Goal: Task Accomplishment & Management: Manage account settings

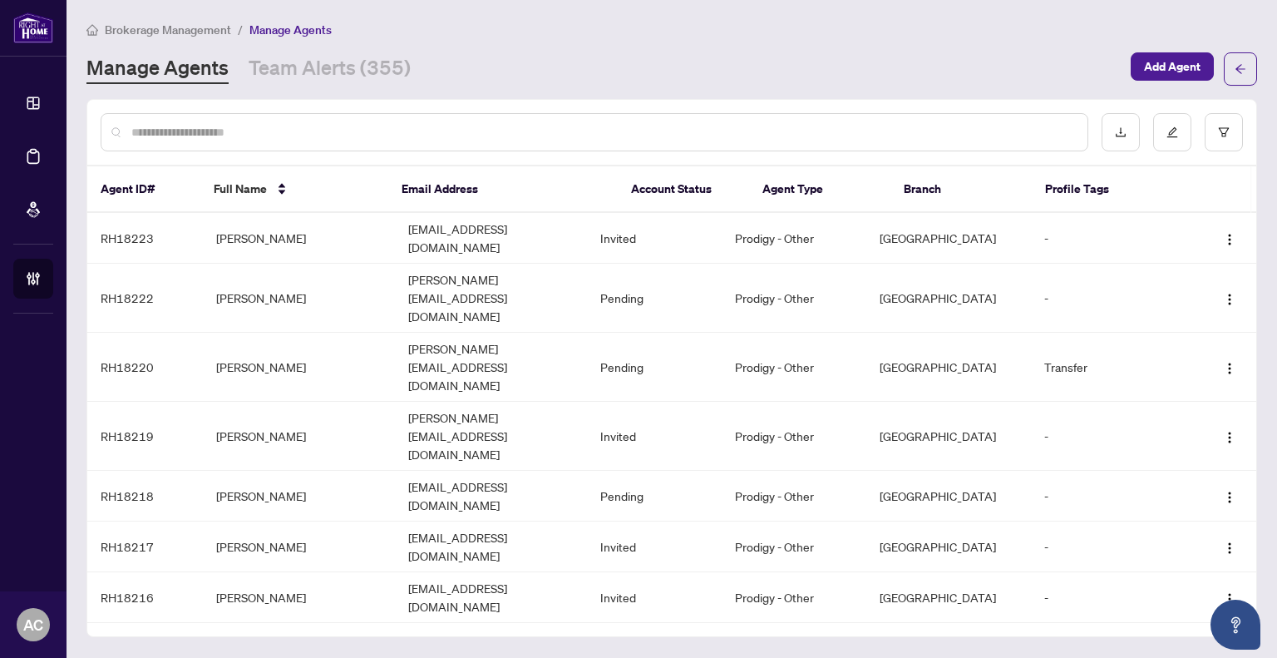
click at [196, 131] on input "text" at bounding box center [602, 132] width 943 height 18
click at [190, 22] on span "Brokerage Management" at bounding box center [168, 29] width 126 height 15
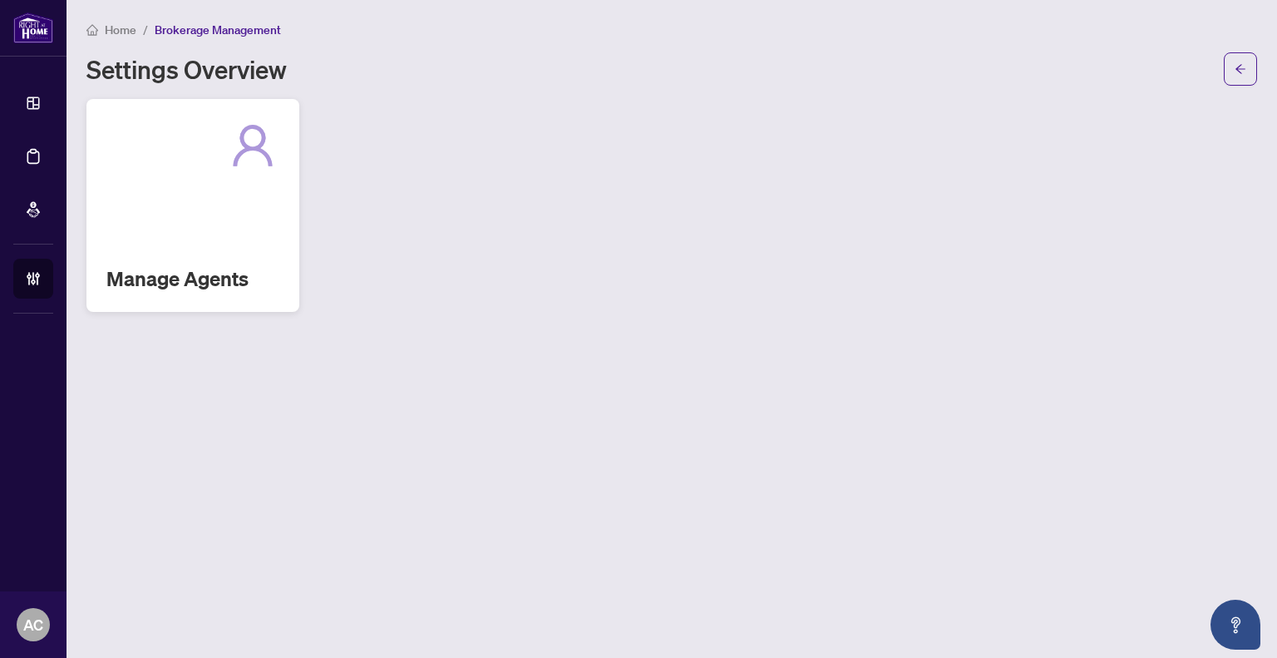
click at [155, 247] on div "Manage Agents" at bounding box center [192, 205] width 213 height 213
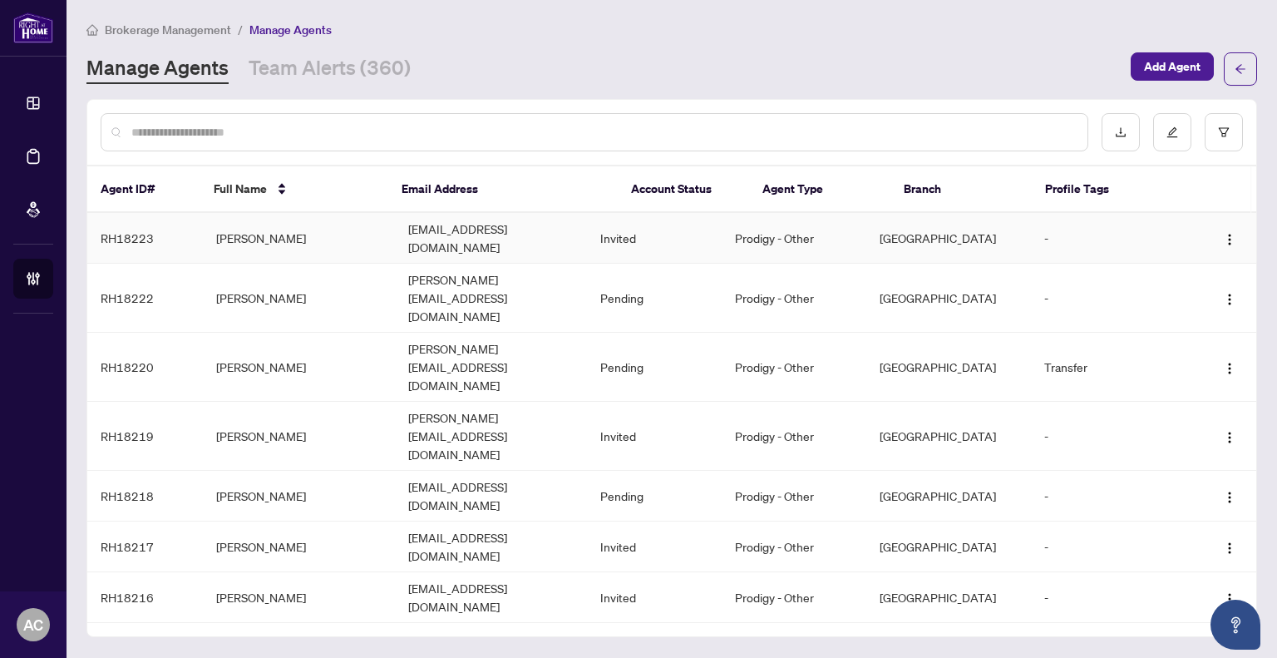
click at [279, 234] on td "[PERSON_NAME]" at bounding box center [299, 238] width 192 height 51
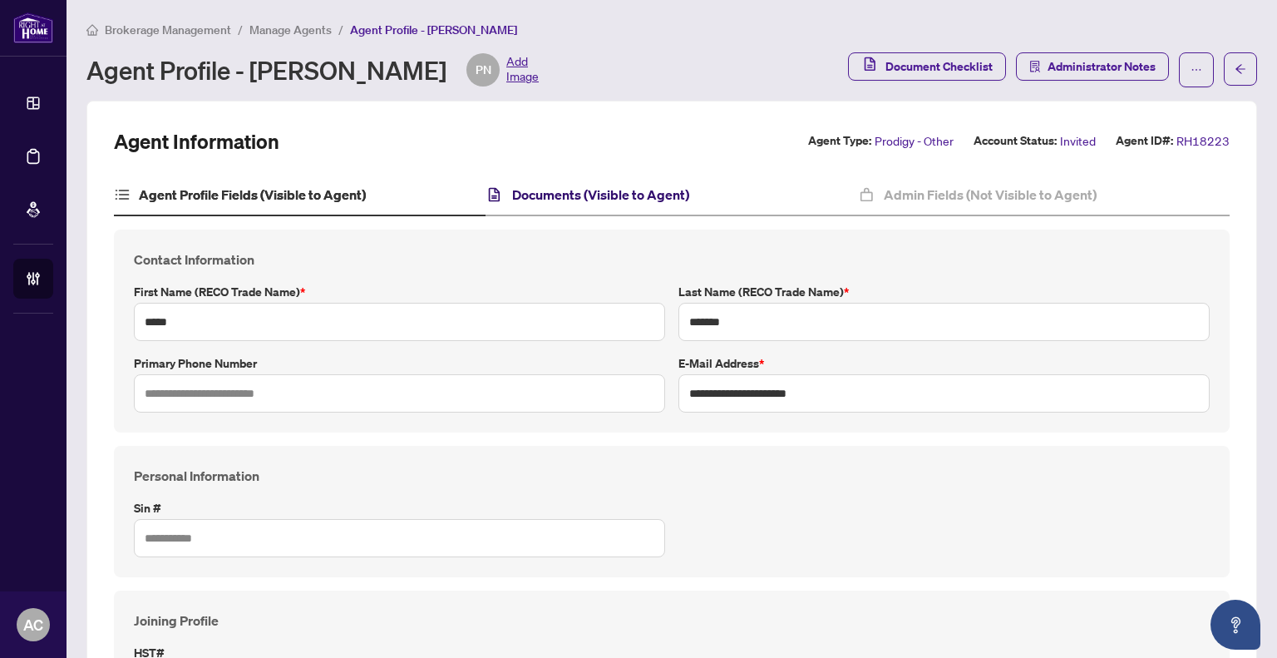
click at [613, 199] on h4 "Documents (Visible to Agent)" at bounding box center [600, 195] width 177 height 20
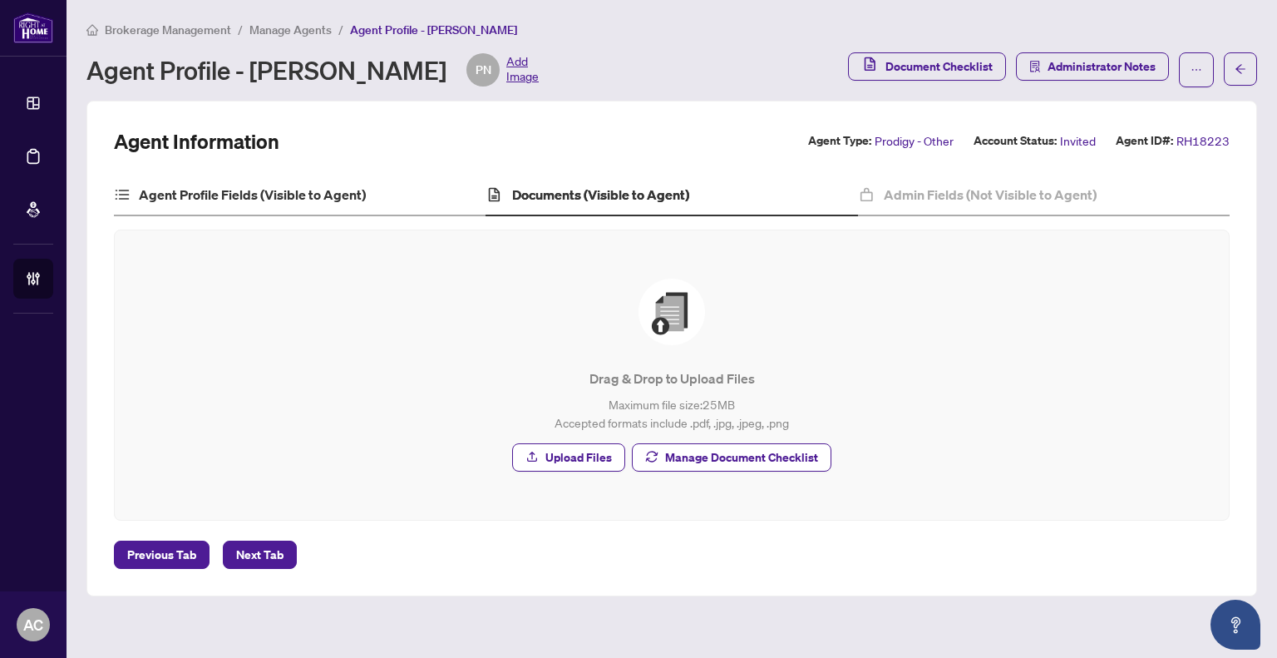
click at [284, 176] on div "Agent Profile Fields (Visible to Agent)" at bounding box center [300, 196] width 372 height 42
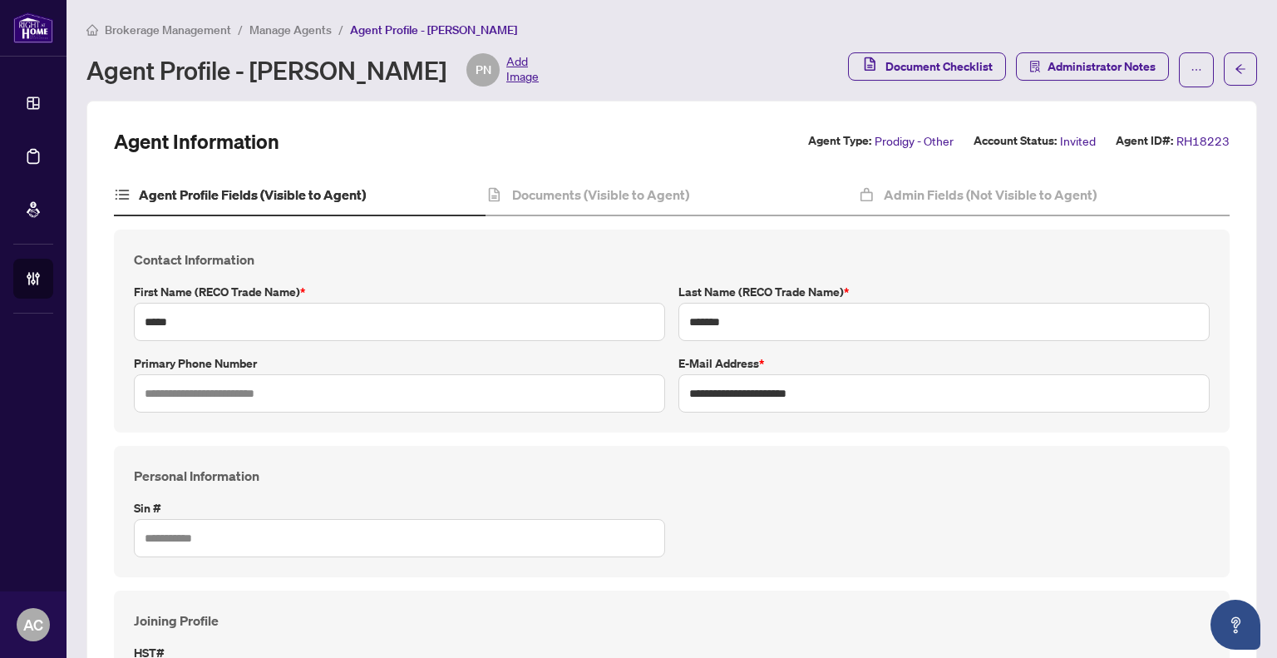
click at [274, 24] on span "Manage Agents" at bounding box center [290, 29] width 82 height 15
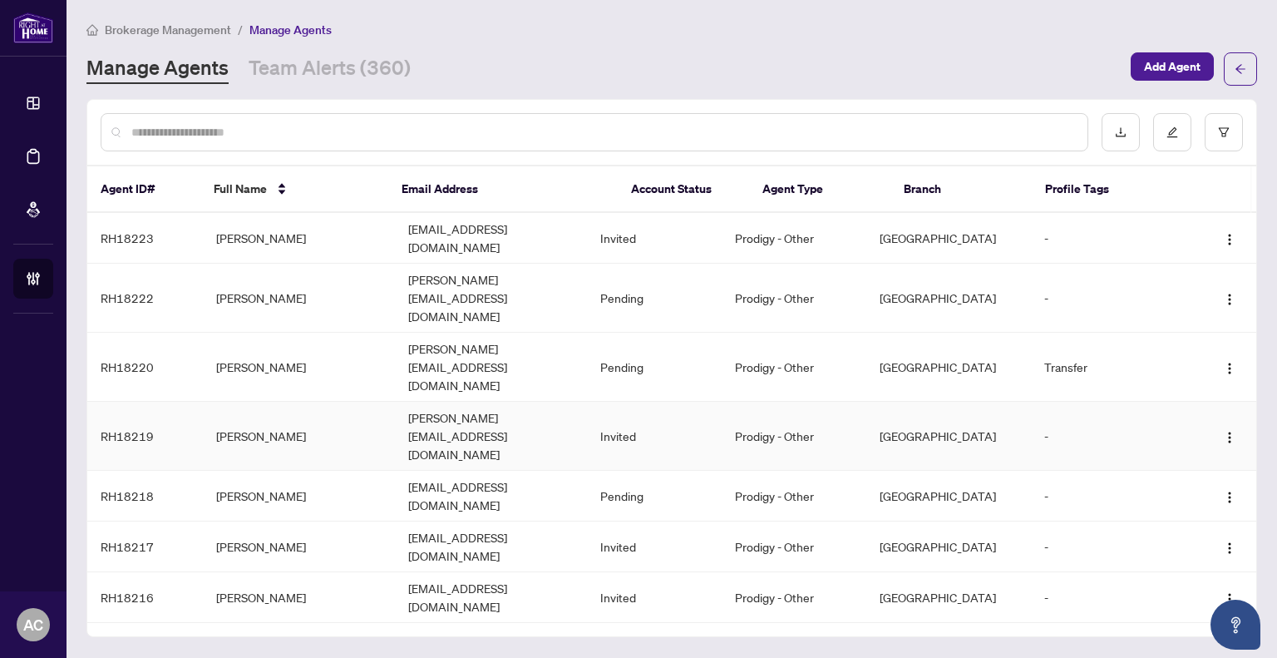
click at [268, 402] on td "[PERSON_NAME]" at bounding box center [299, 436] width 192 height 69
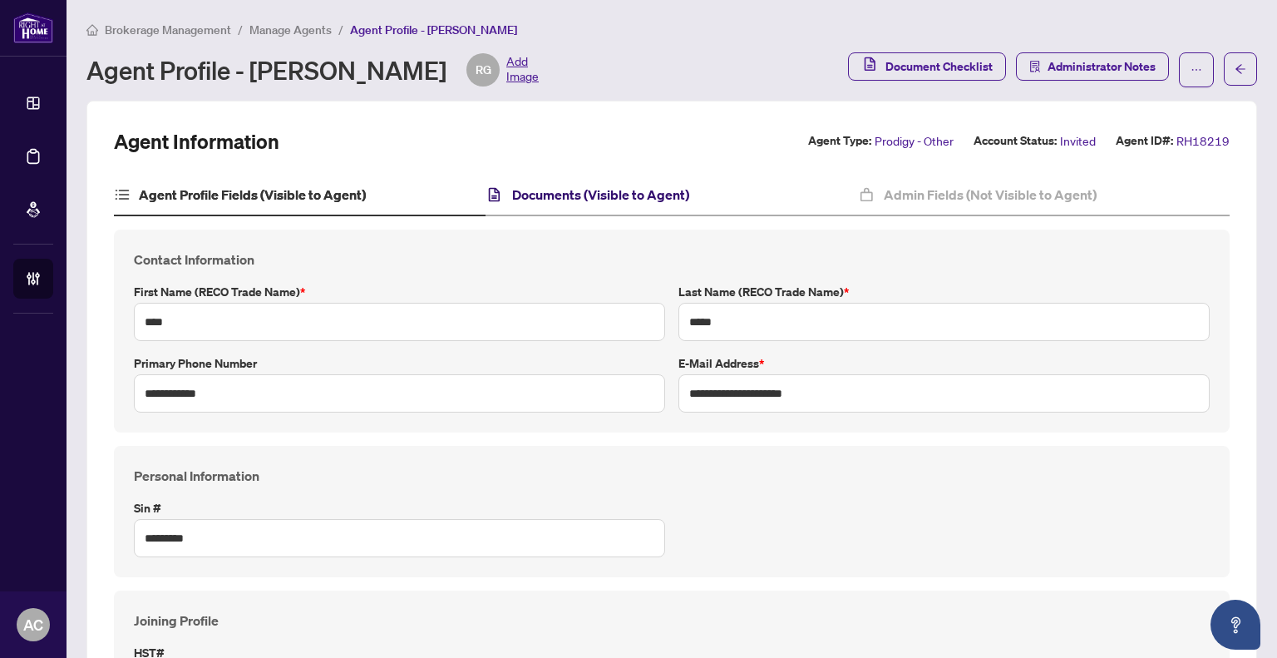
click at [579, 189] on h4 "Documents (Visible to Agent)" at bounding box center [600, 195] width 177 height 20
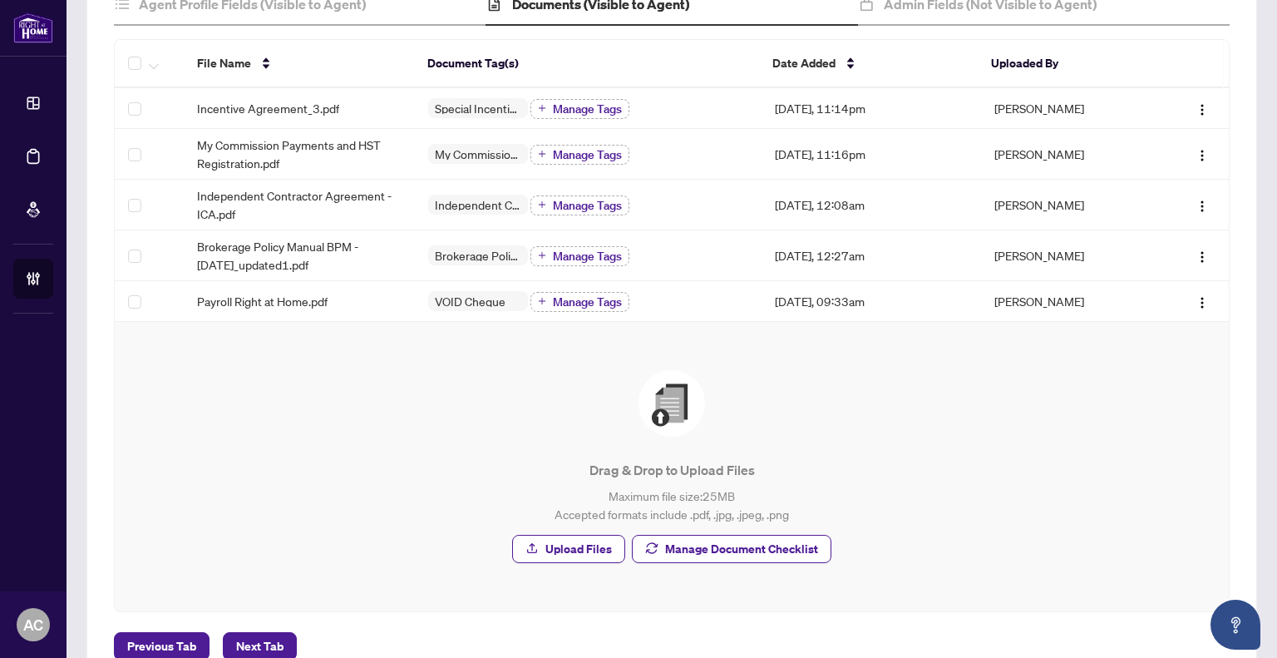
scroll to position [236, 0]
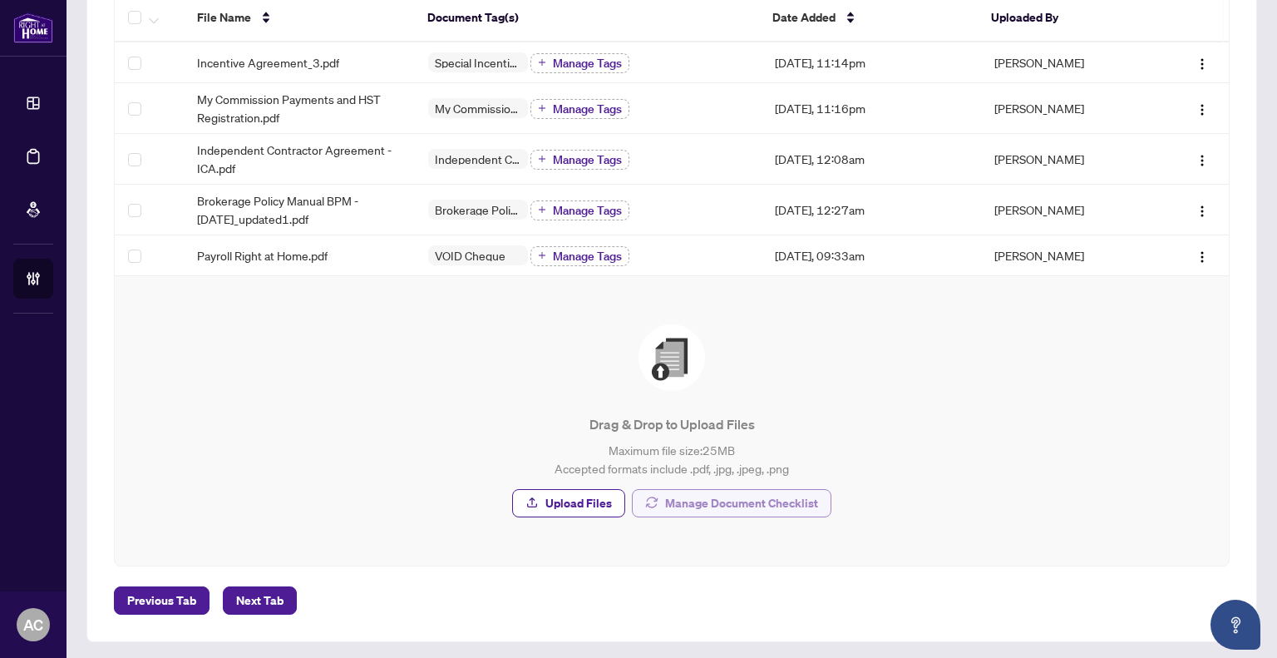
click at [757, 499] on span "Manage Document Checklist" at bounding box center [741, 503] width 153 height 27
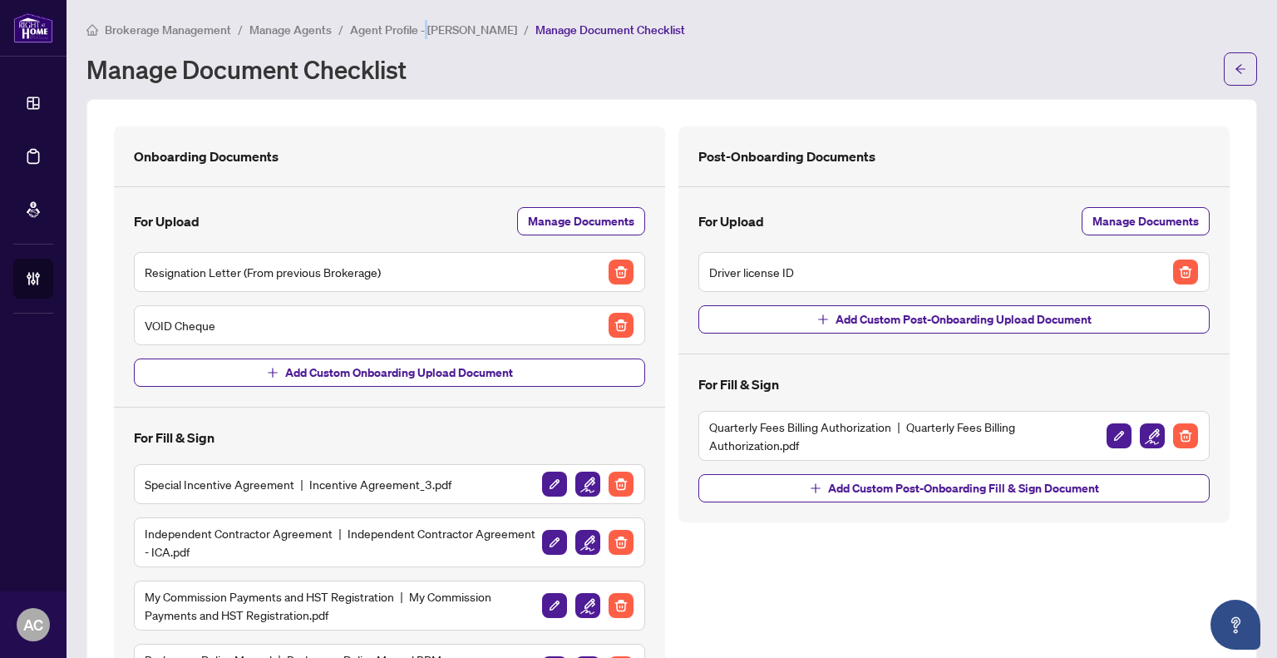
click at [423, 32] on span "Agent Profile - [PERSON_NAME]" at bounding box center [433, 29] width 167 height 15
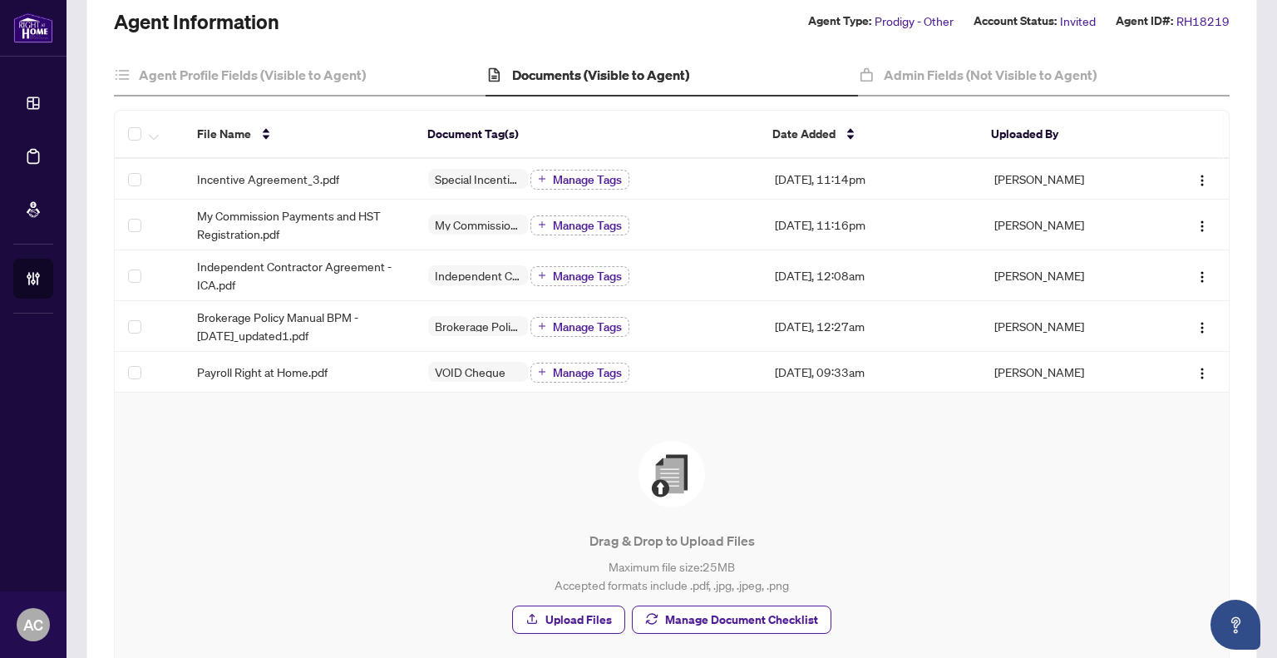
scroll to position [236, 0]
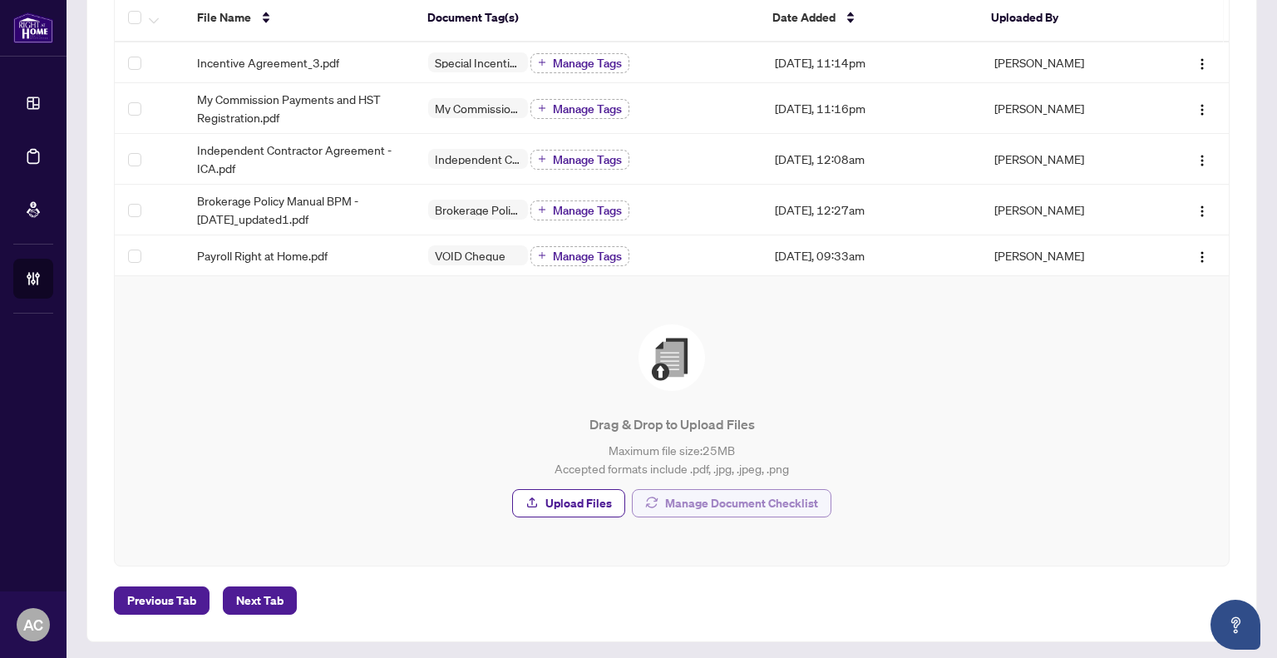
click at [752, 495] on span "Manage Document Checklist" at bounding box center [741, 503] width 153 height 27
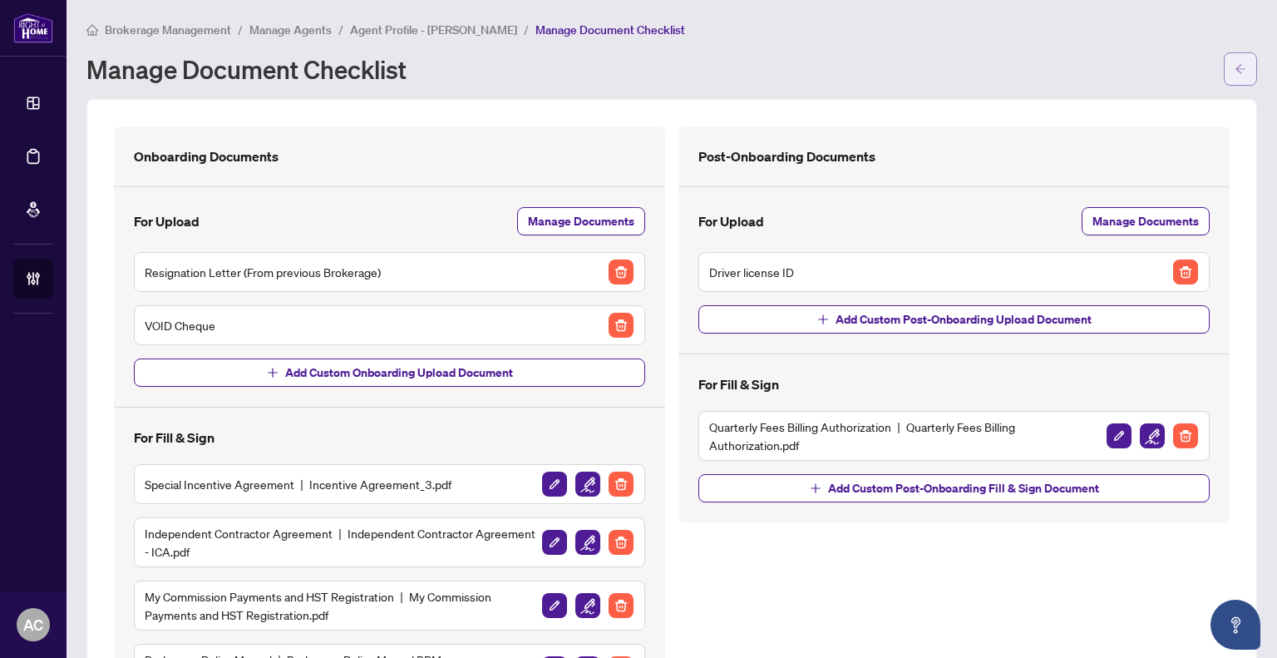
click at [1234, 71] on button "button" at bounding box center [1240, 68] width 33 height 33
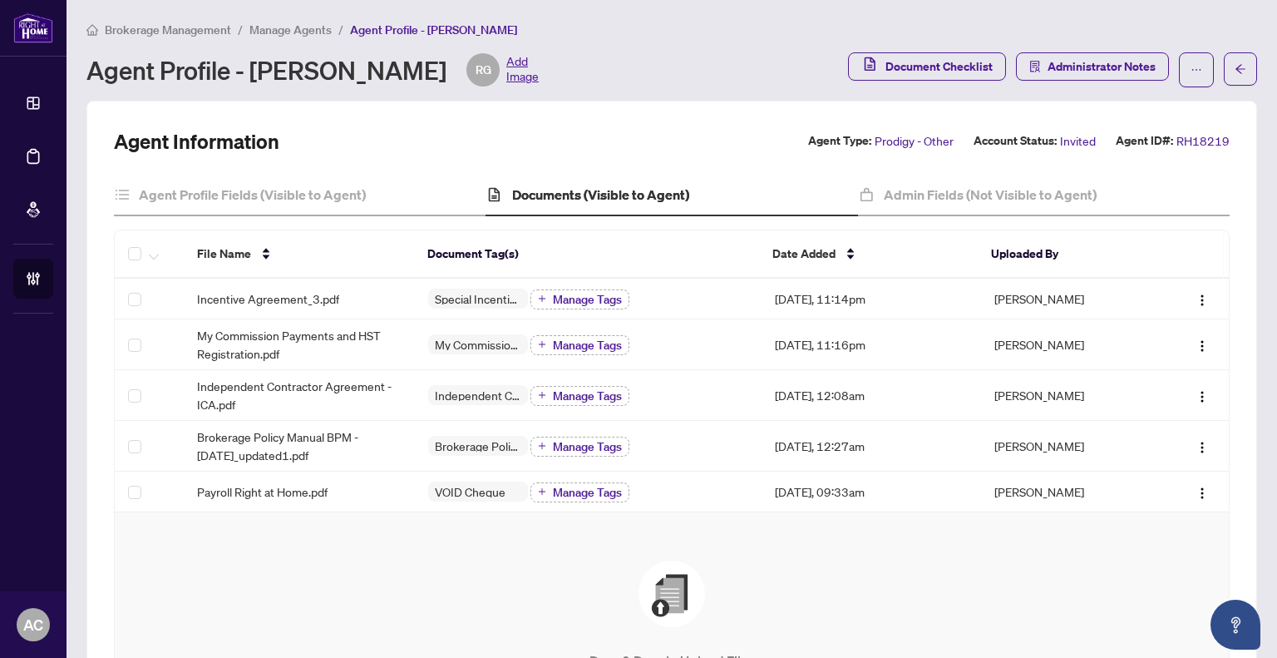
click at [290, 25] on span "Manage Agents" at bounding box center [290, 29] width 82 height 15
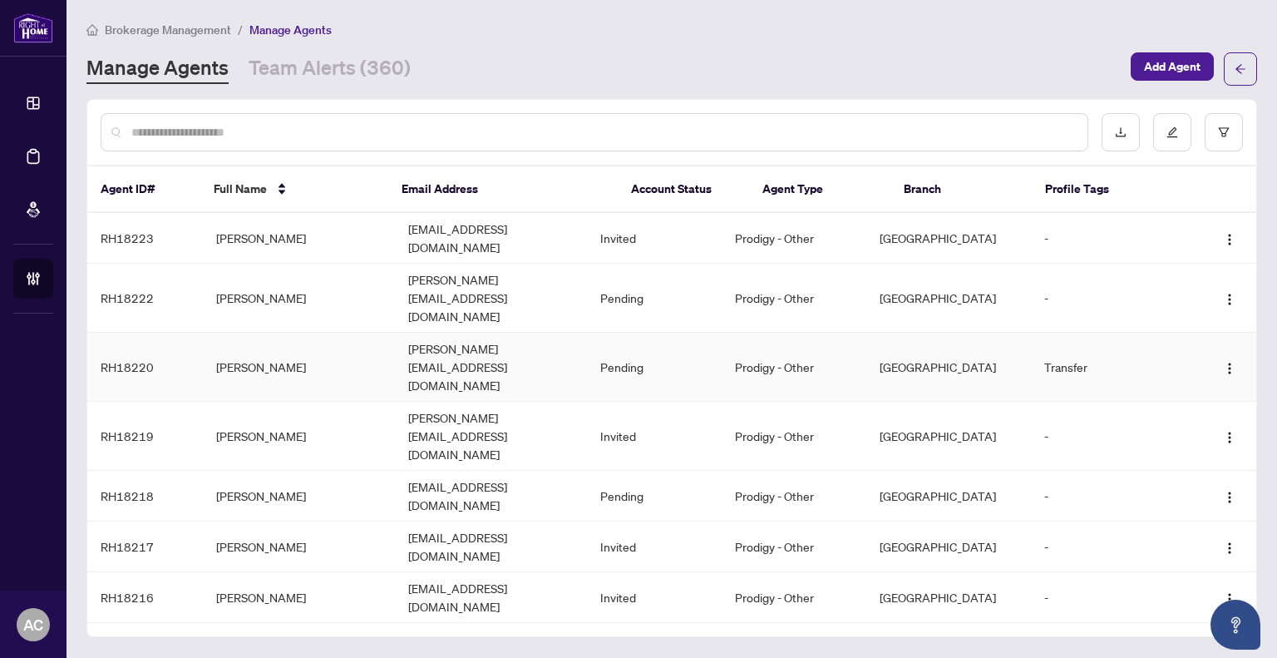
click at [239, 333] on td "[PERSON_NAME]" at bounding box center [299, 367] width 192 height 69
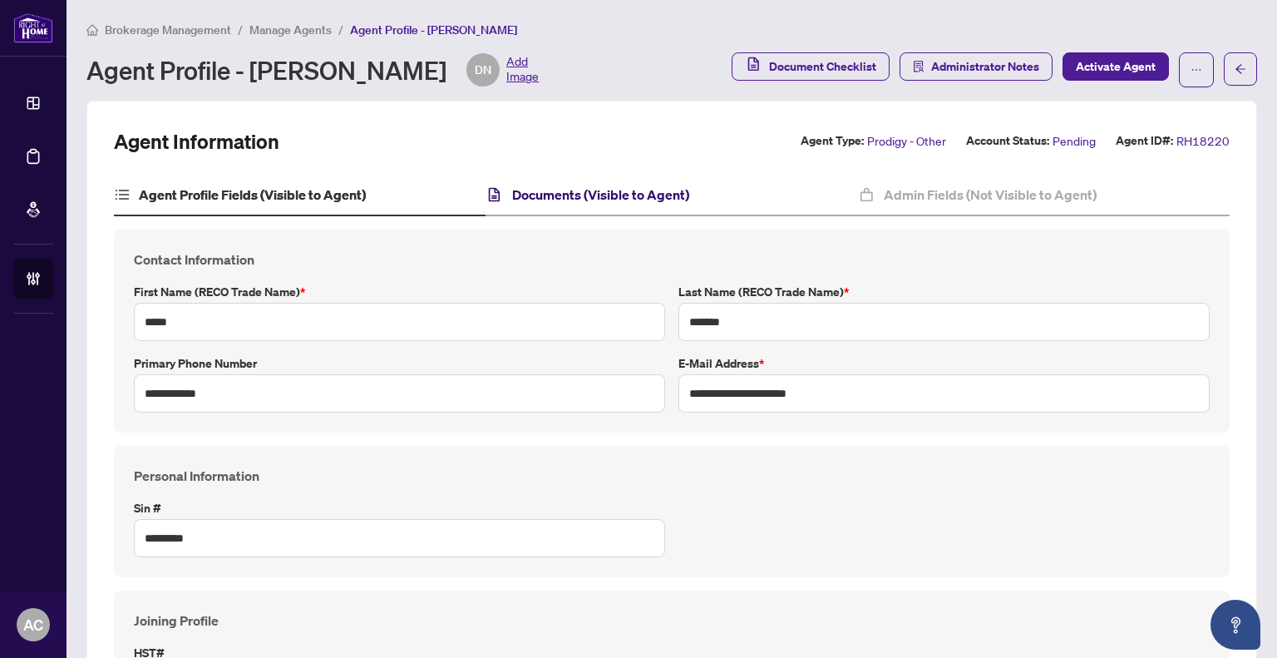
click at [610, 185] on h4 "Documents (Visible to Agent)" at bounding box center [600, 195] width 177 height 20
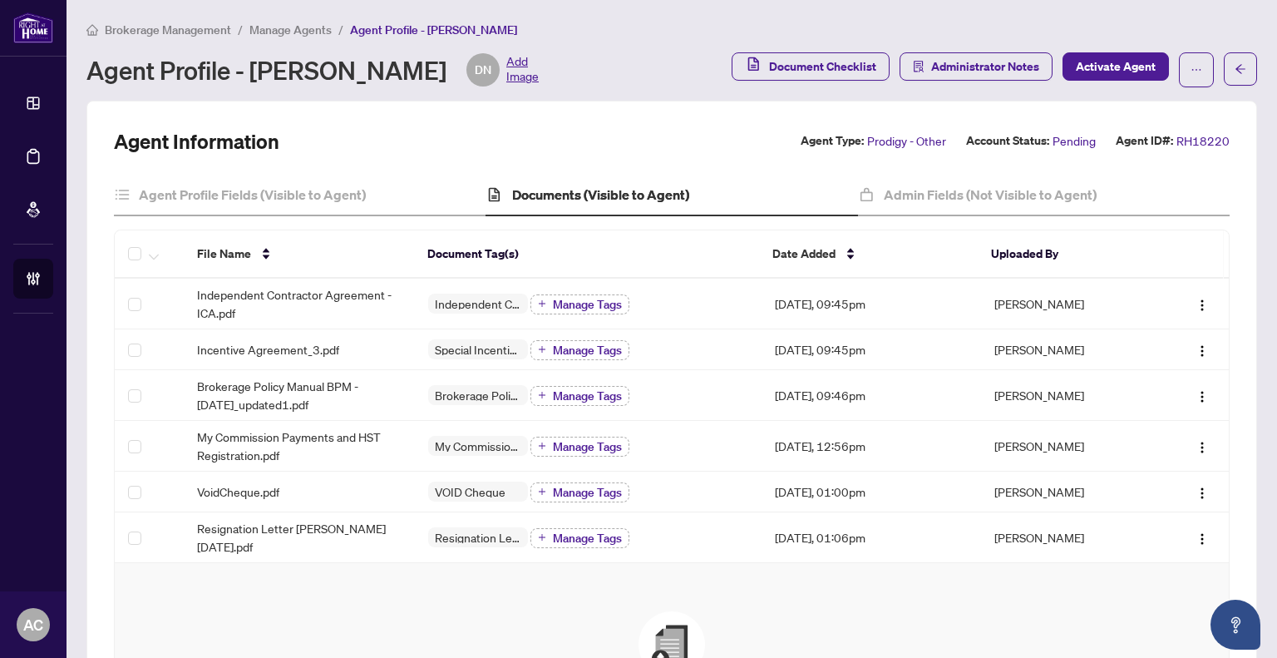
click at [277, 25] on span "Manage Agents" at bounding box center [290, 29] width 82 height 15
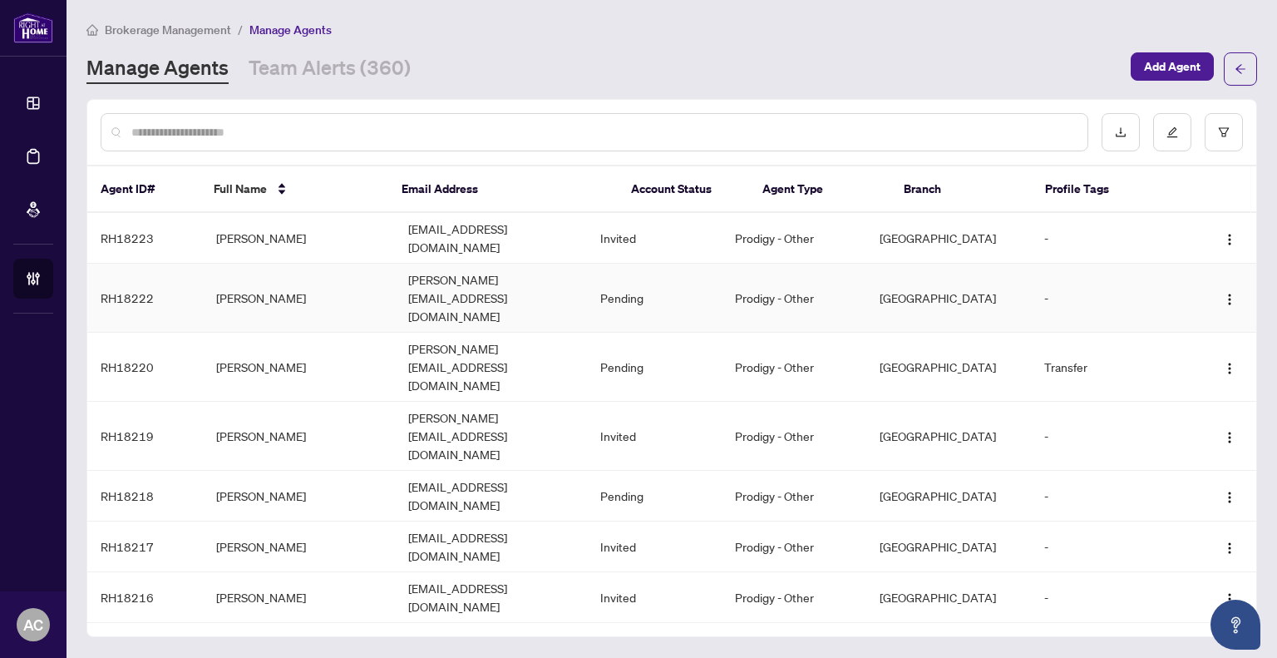
click at [286, 268] on td "[PERSON_NAME]" at bounding box center [299, 298] width 192 height 69
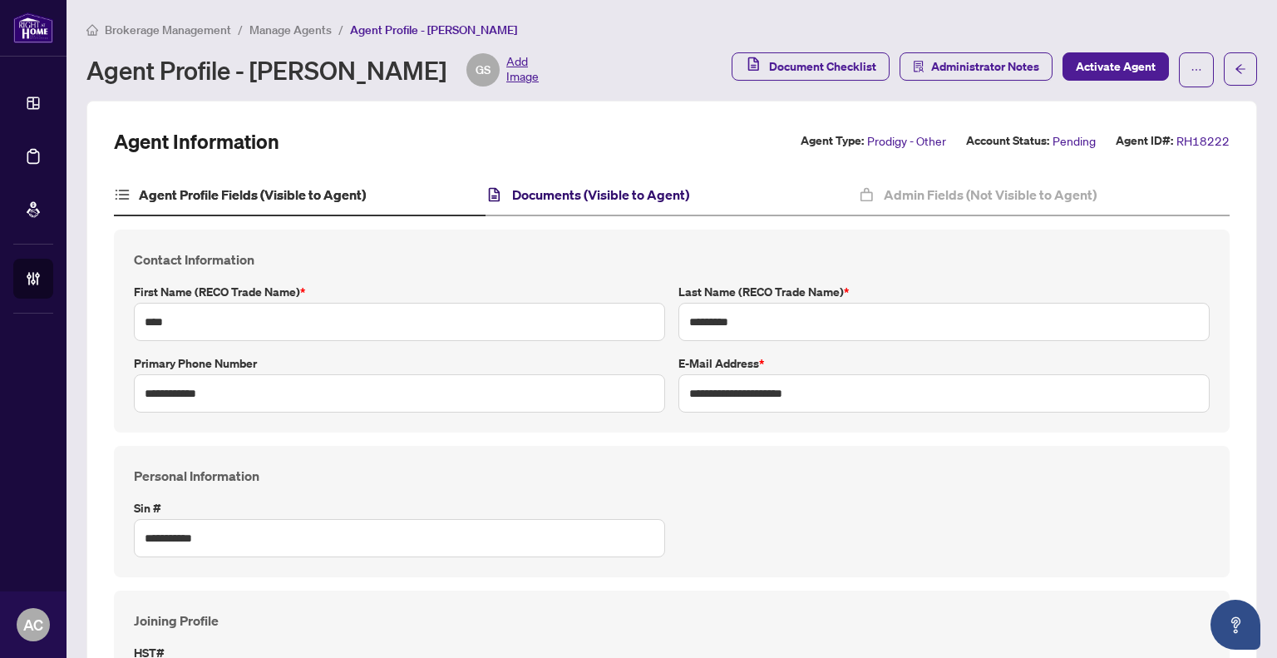
click at [589, 195] on h4 "Documents (Visible to Agent)" at bounding box center [600, 195] width 177 height 20
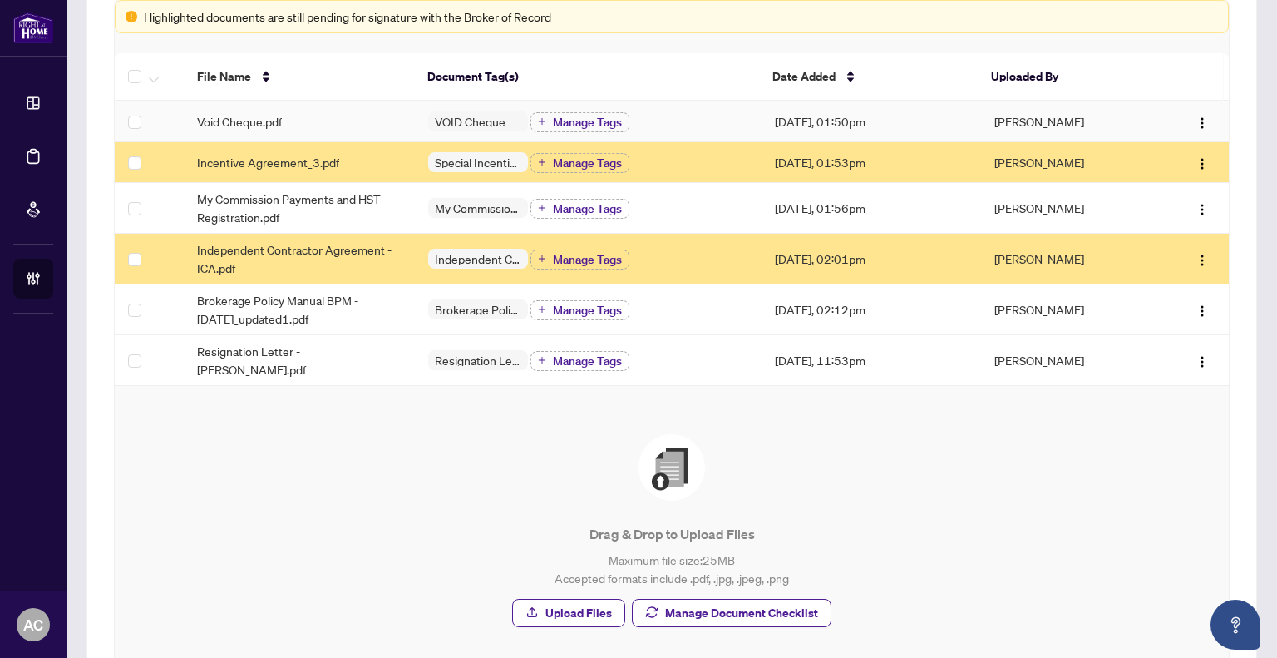
scroll to position [249, 0]
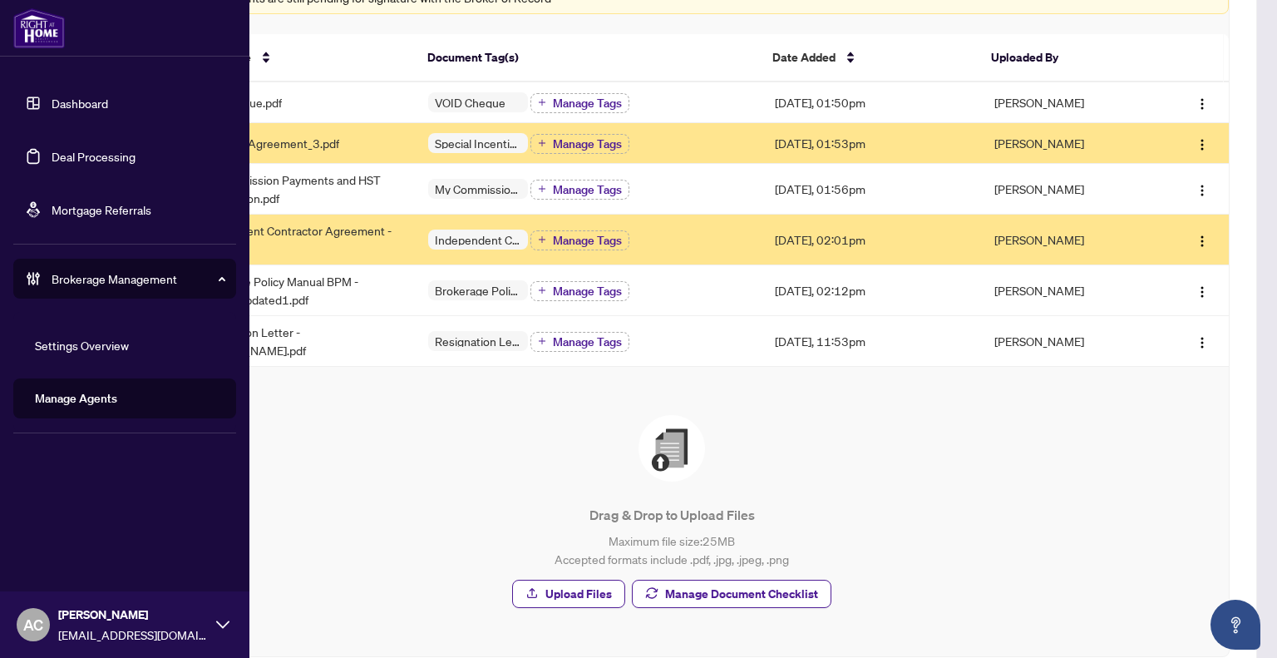
click at [52, 100] on link "Dashboard" at bounding box center [80, 103] width 57 height 15
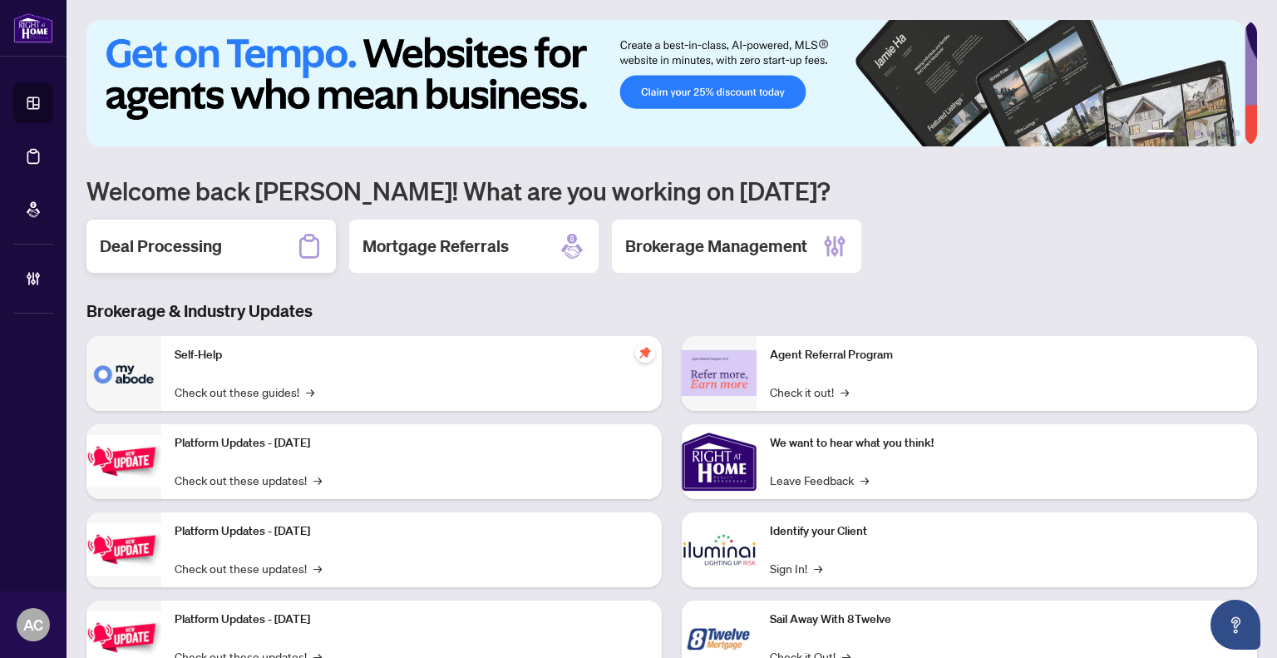
click at [150, 227] on div "Deal Processing" at bounding box center [210, 246] width 249 height 53
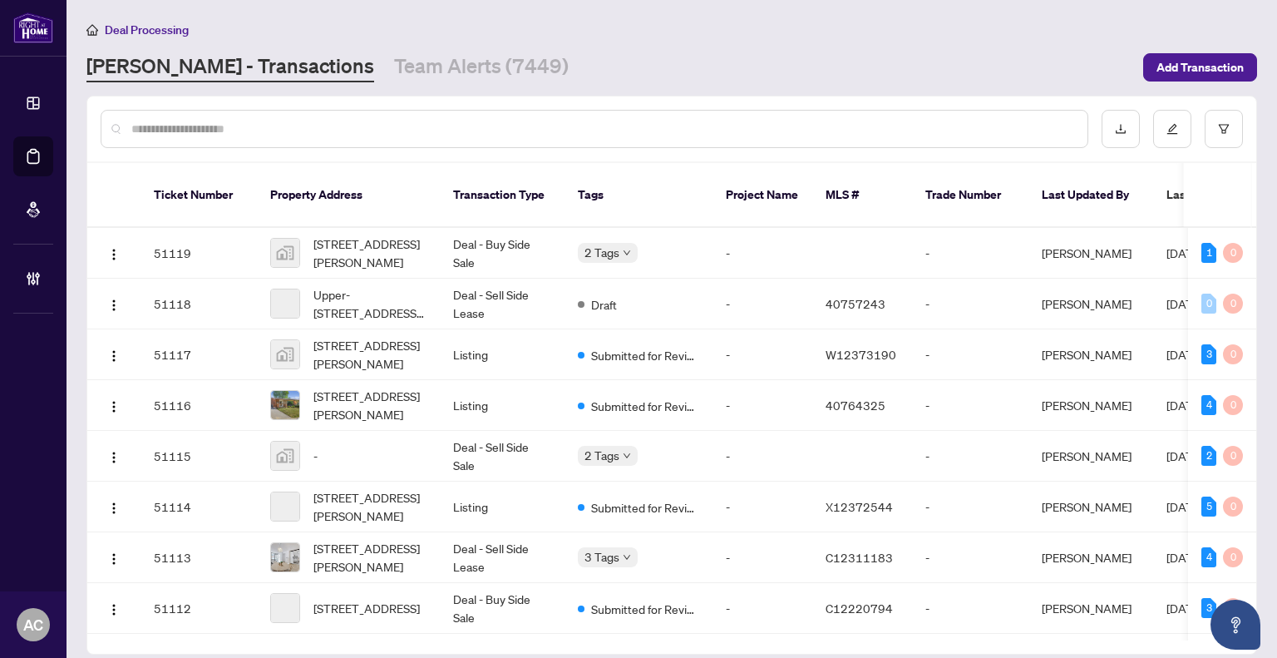
click at [259, 126] on input "text" at bounding box center [602, 129] width 943 height 18
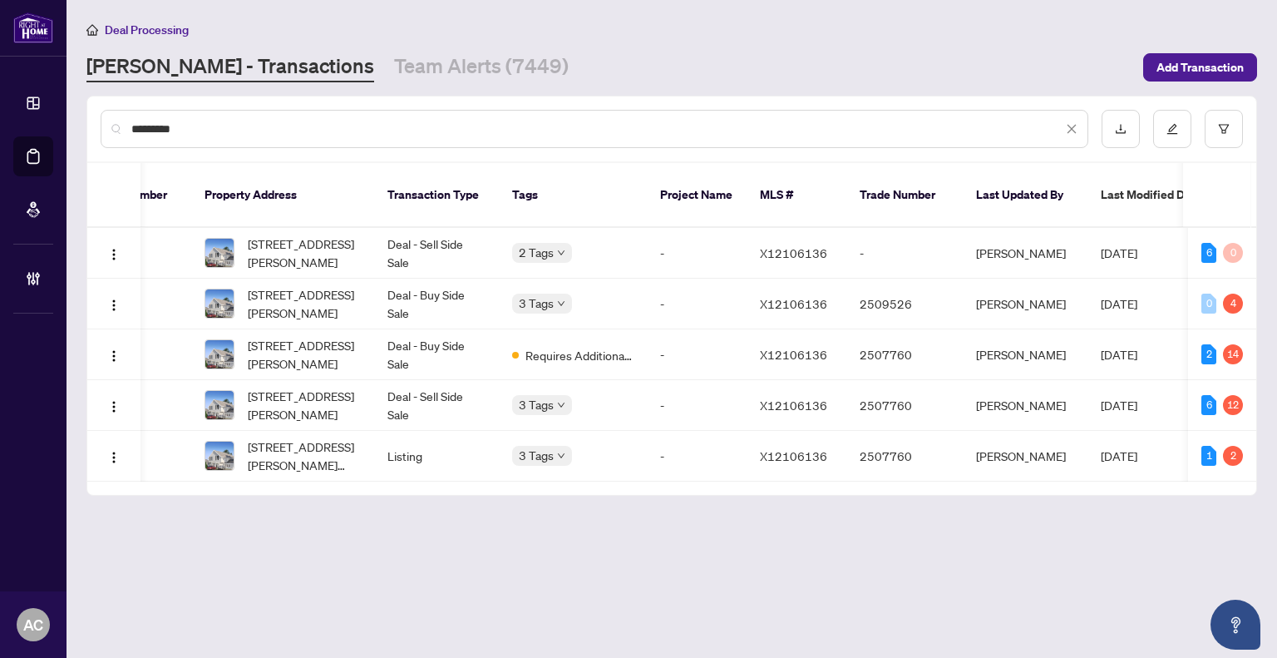
scroll to position [0, 19]
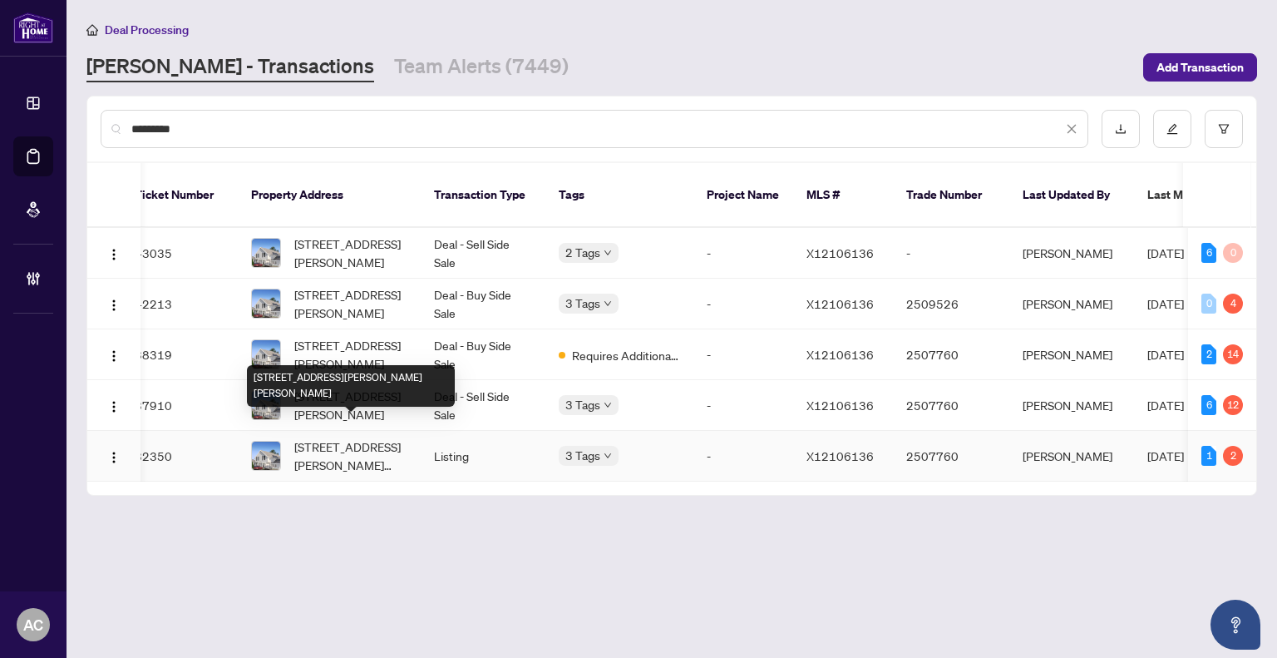
type input "*********"
click at [335, 439] on span "[STREET_ADDRESS][PERSON_NAME][PERSON_NAME]" at bounding box center [350, 455] width 113 height 37
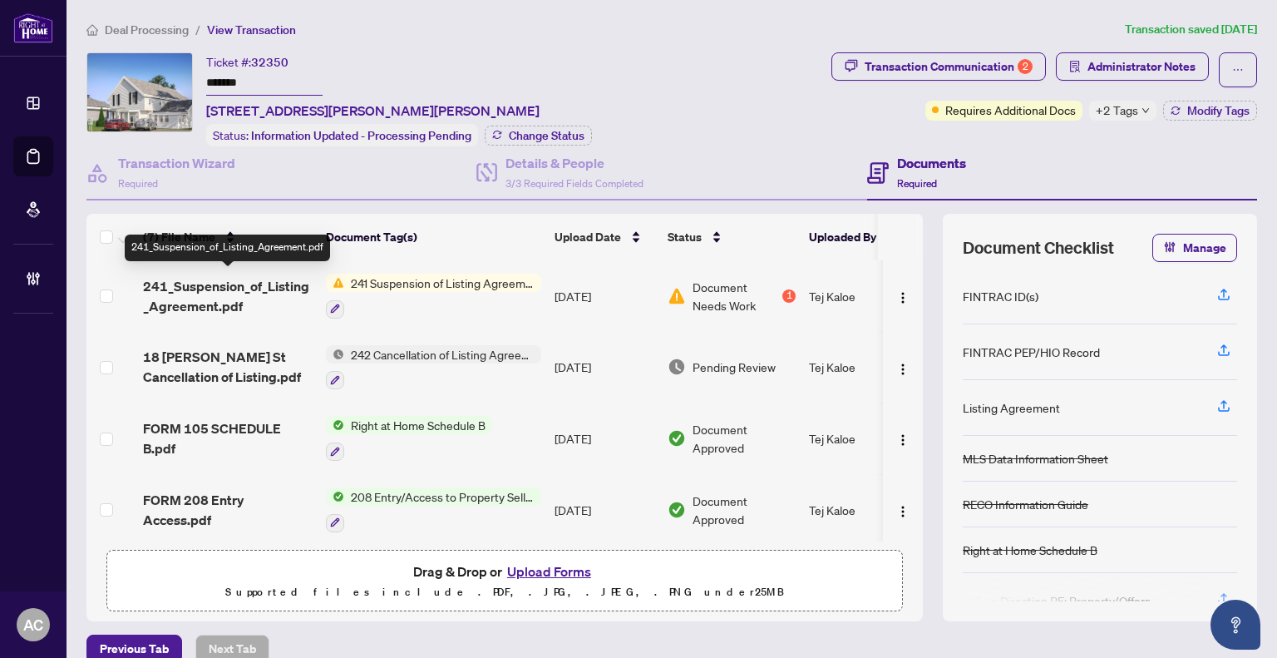
click at [233, 289] on span "241_Suspension_of_Listing_Agreement.pdf" at bounding box center [228, 296] width 170 height 40
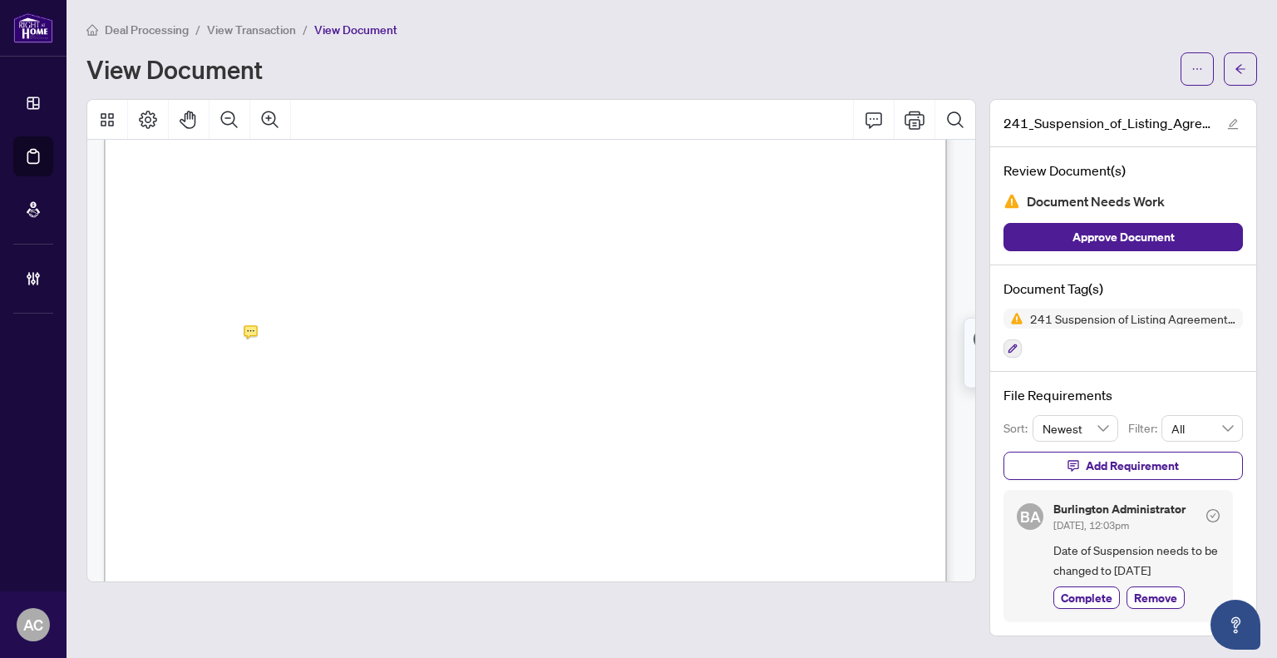
scroll to position [249, 0]
